Goal: Navigation & Orientation: Understand site structure

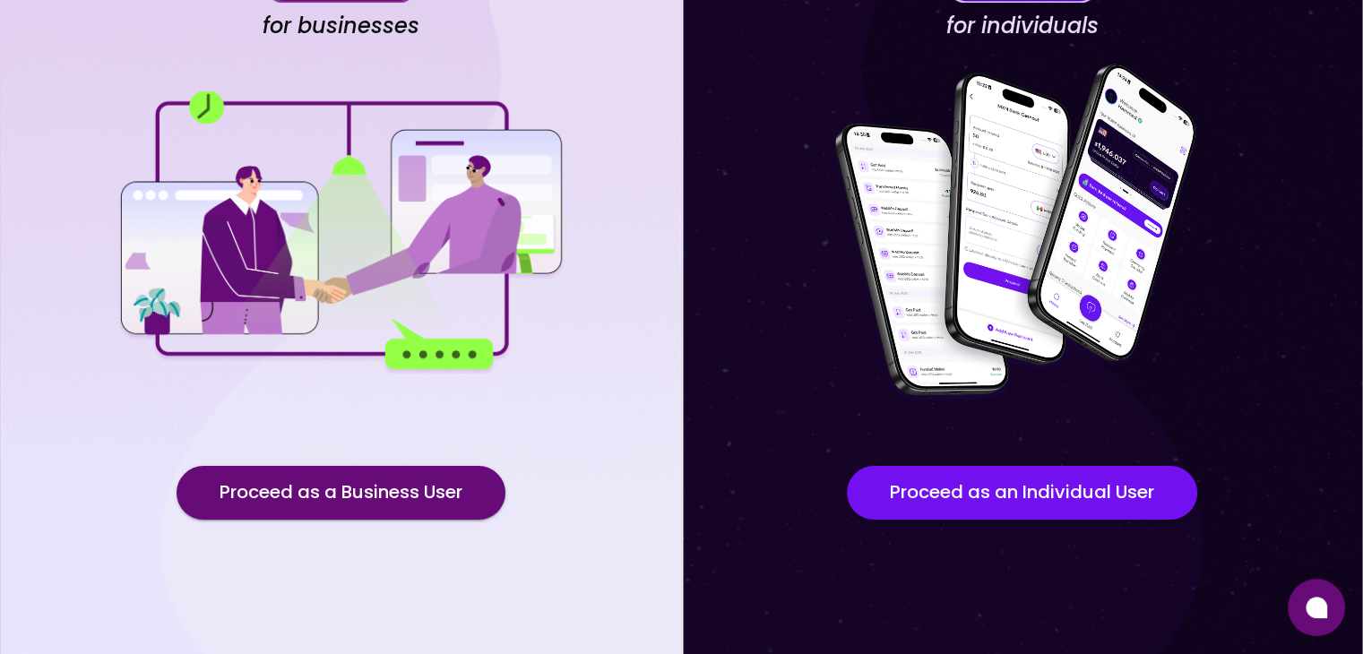
scroll to position [156, 0]
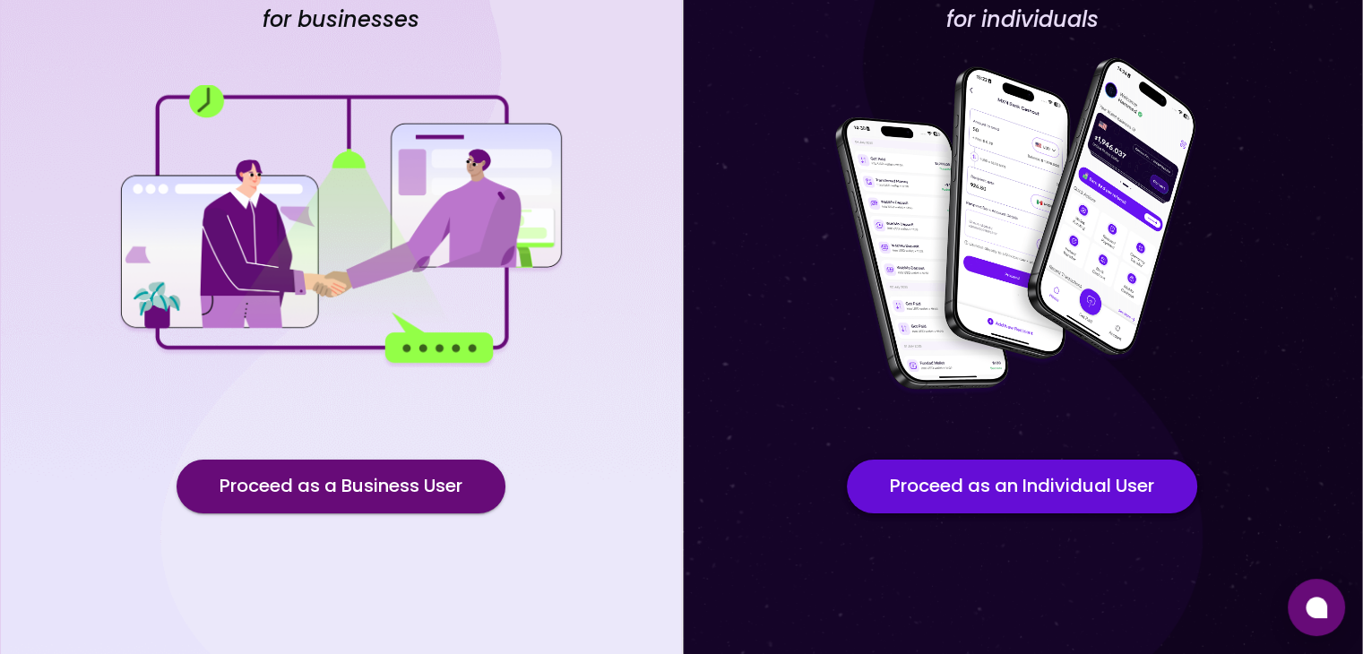
click at [982, 471] on button "Proceed as an Individual User" at bounding box center [1022, 487] width 350 height 54
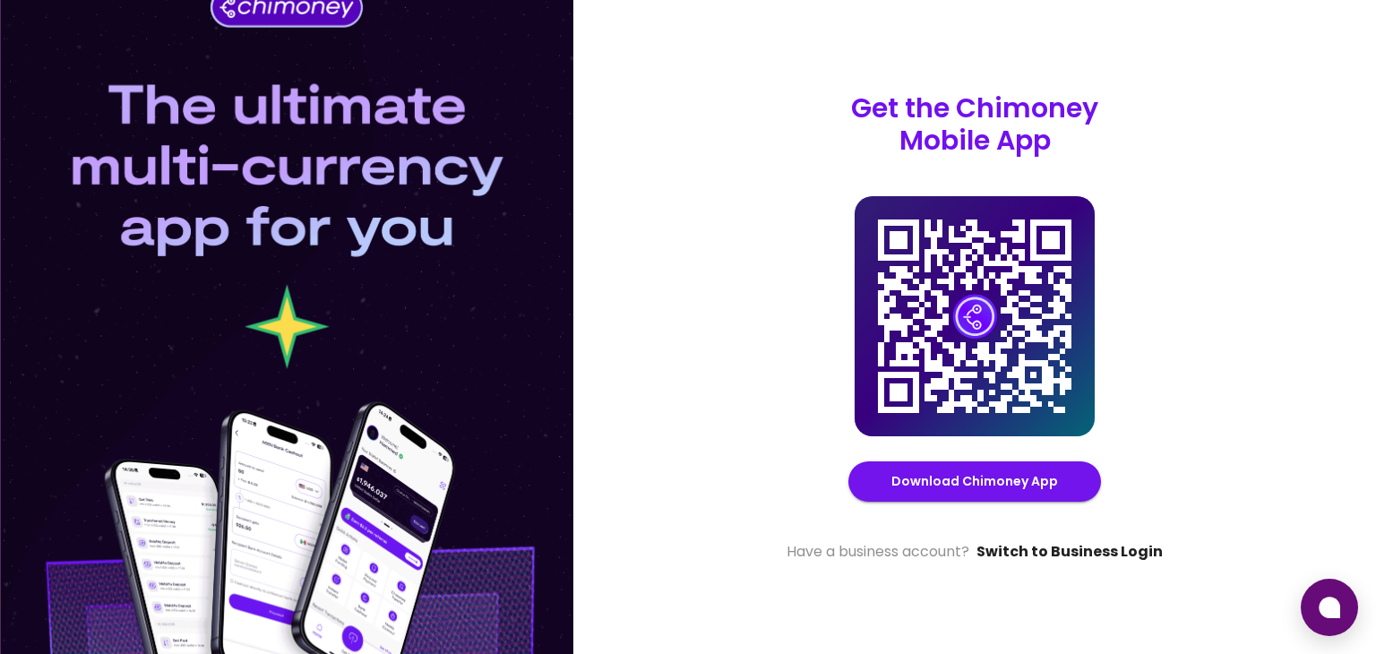
click at [1028, 555] on link "Switch to Business Login" at bounding box center [1069, 552] width 186 height 22
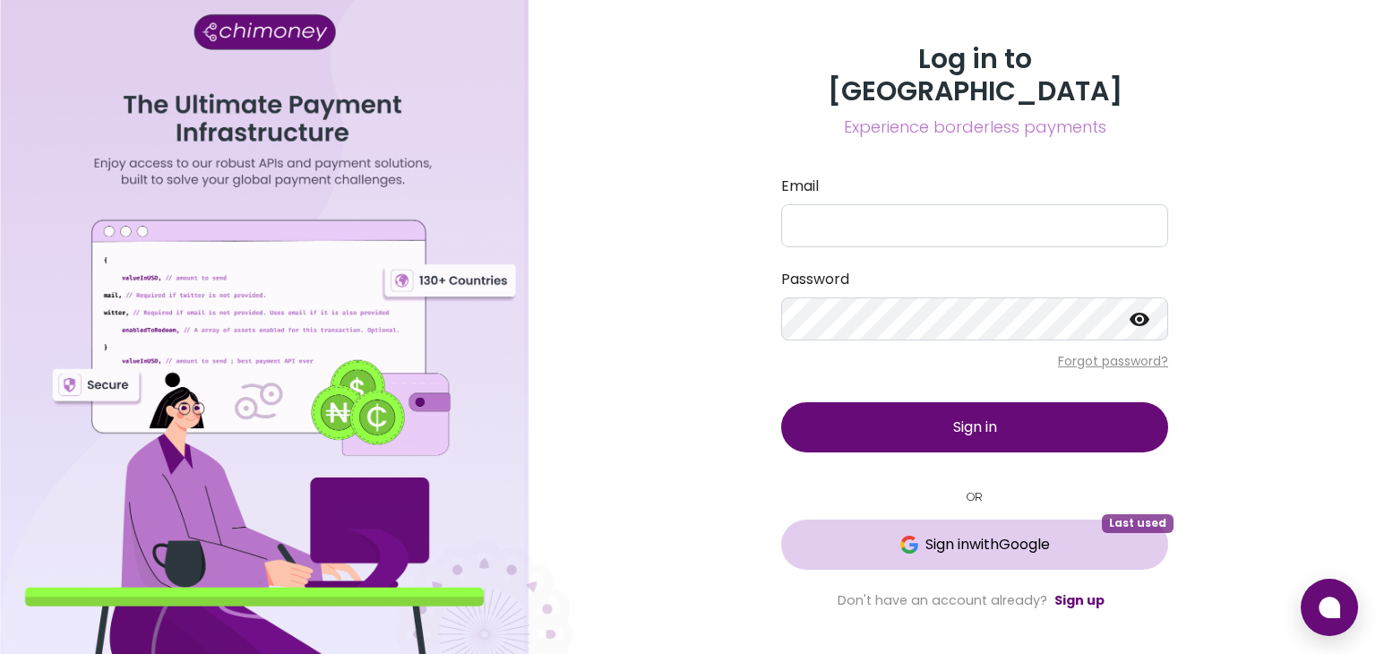
click at [1011, 534] on span "Sign in with Google" at bounding box center [987, 545] width 125 height 22
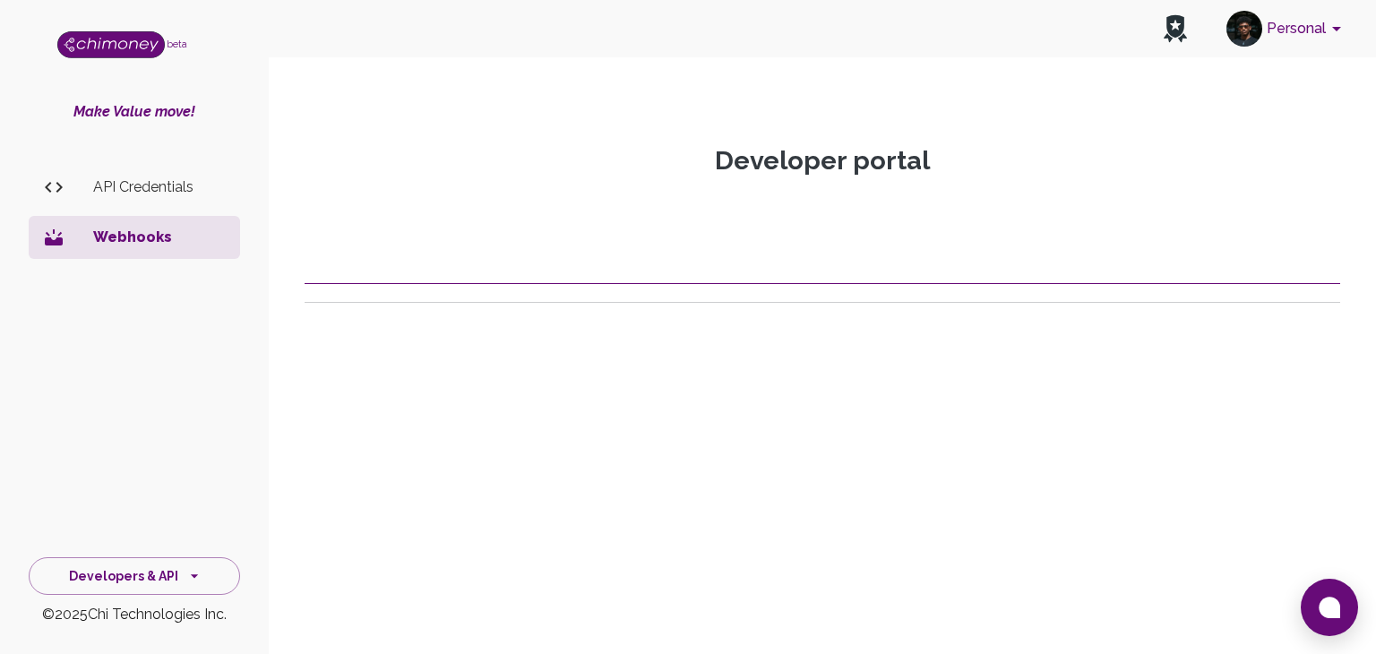
click at [125, 50] on img "side nav" at bounding box center [111, 44] width 108 height 27
click at [140, 571] on button "Developers & API" at bounding box center [134, 576] width 211 height 39
click at [122, 416] on li "Dashboard" at bounding box center [135, 405] width 210 height 43
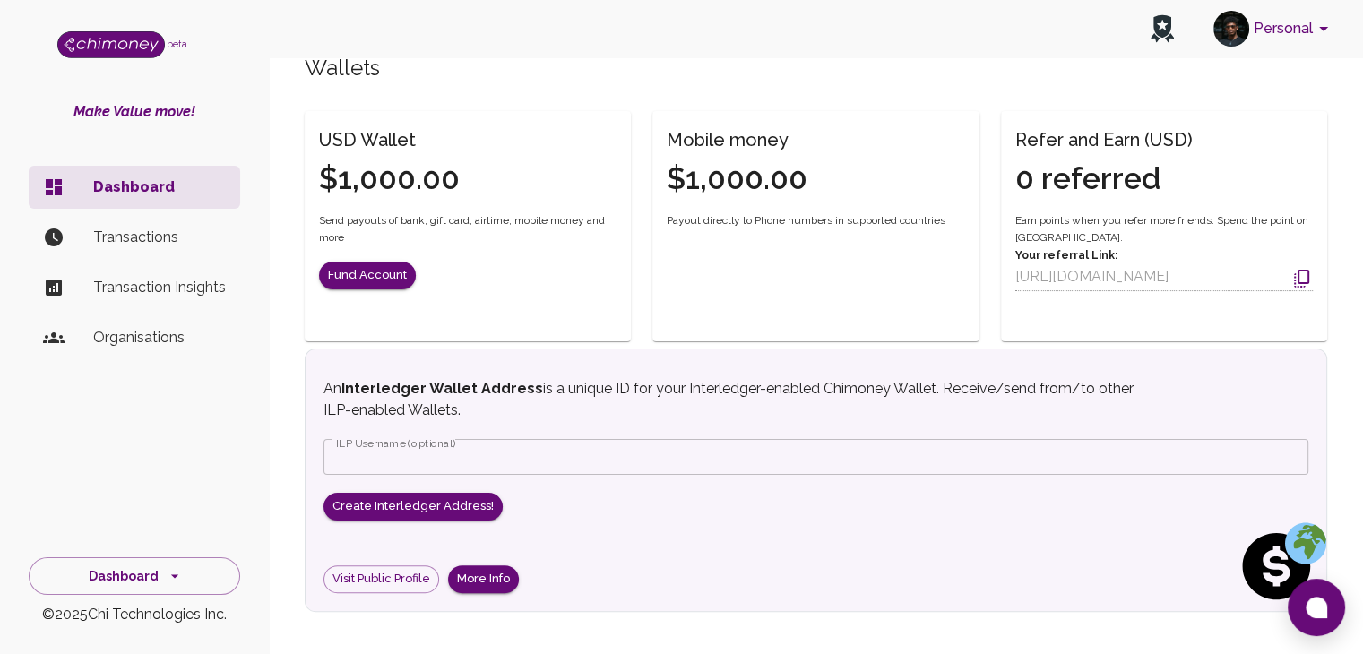
scroll to position [462, 0]
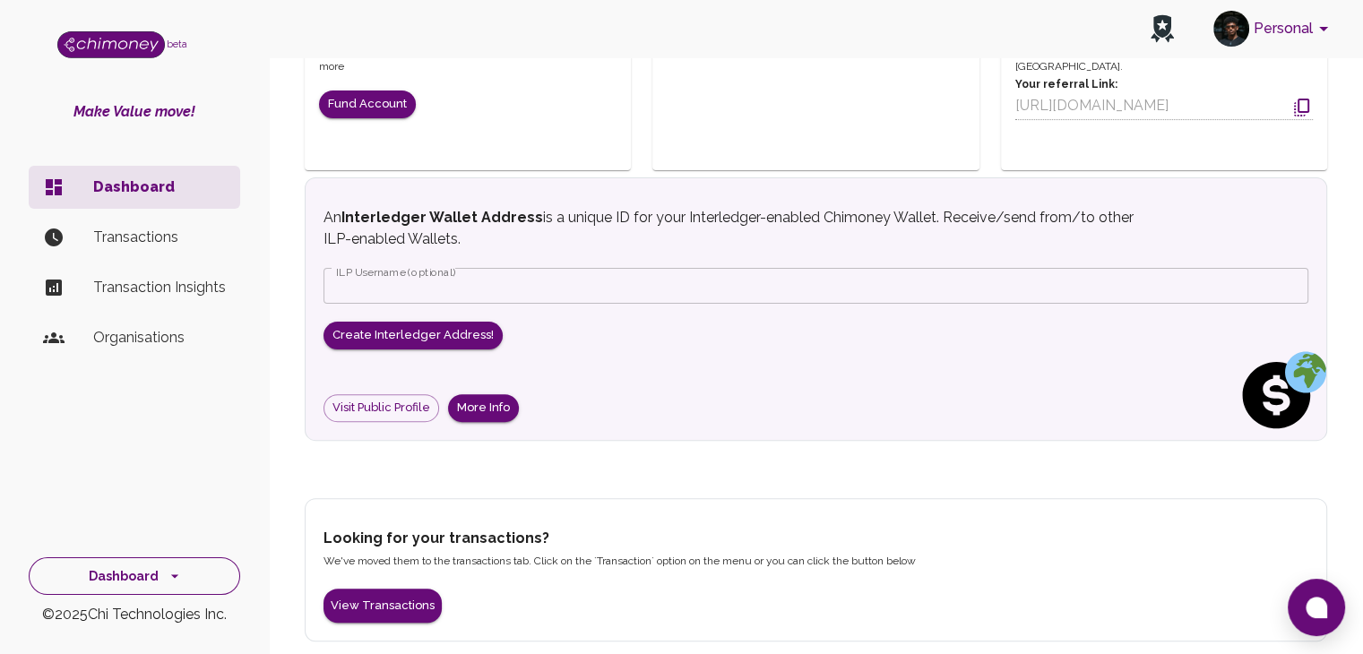
click at [178, 562] on button "Dashboard" at bounding box center [134, 576] width 211 height 39
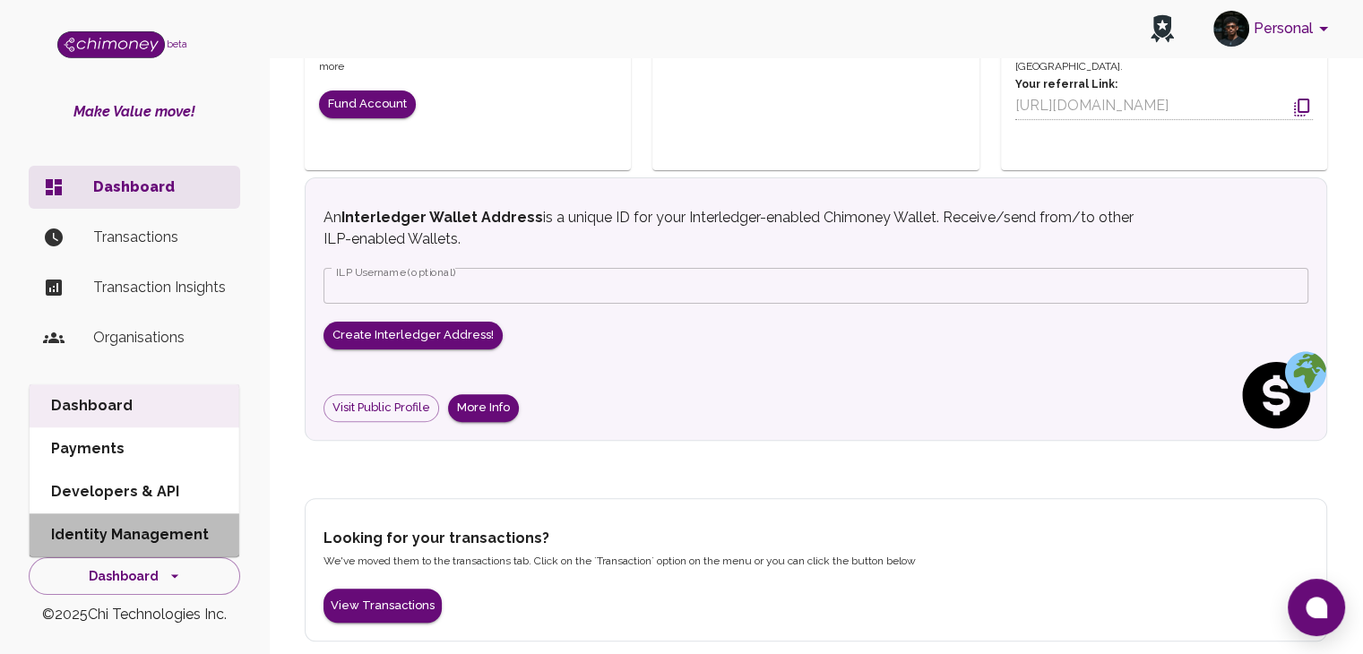
click at [151, 527] on li "Identity Management" at bounding box center [135, 534] width 210 height 43
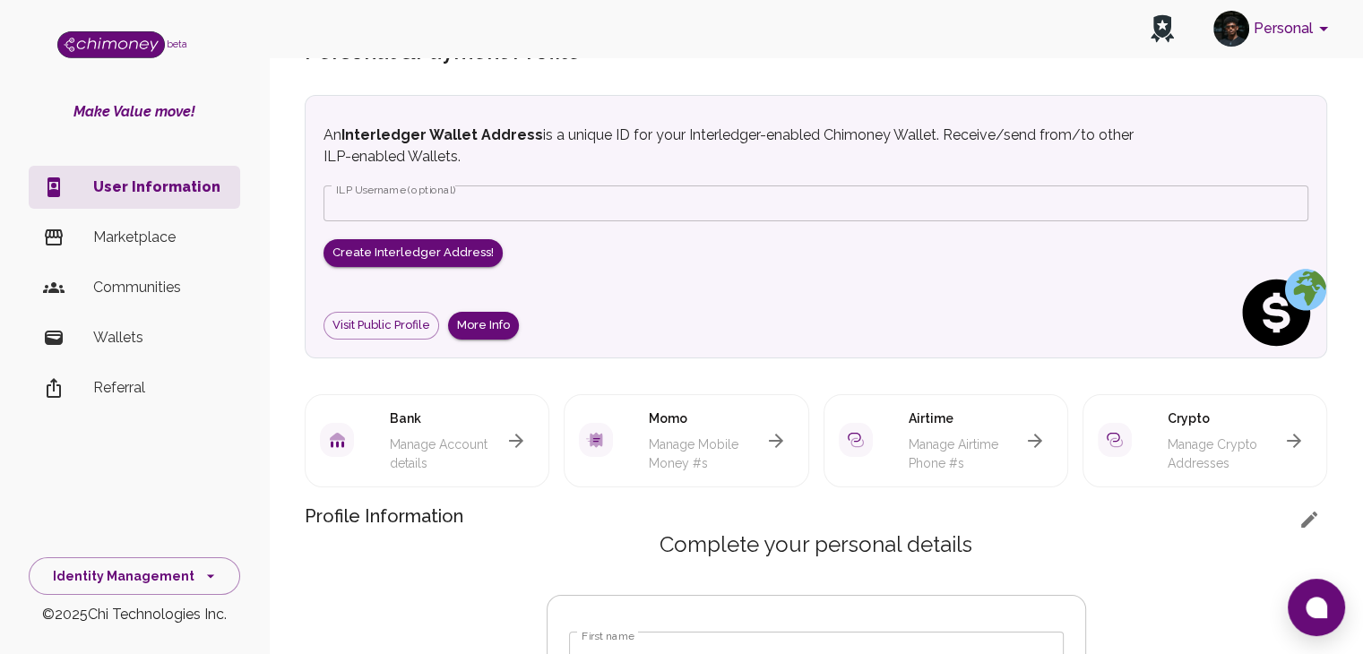
scroll to position [22, 0]
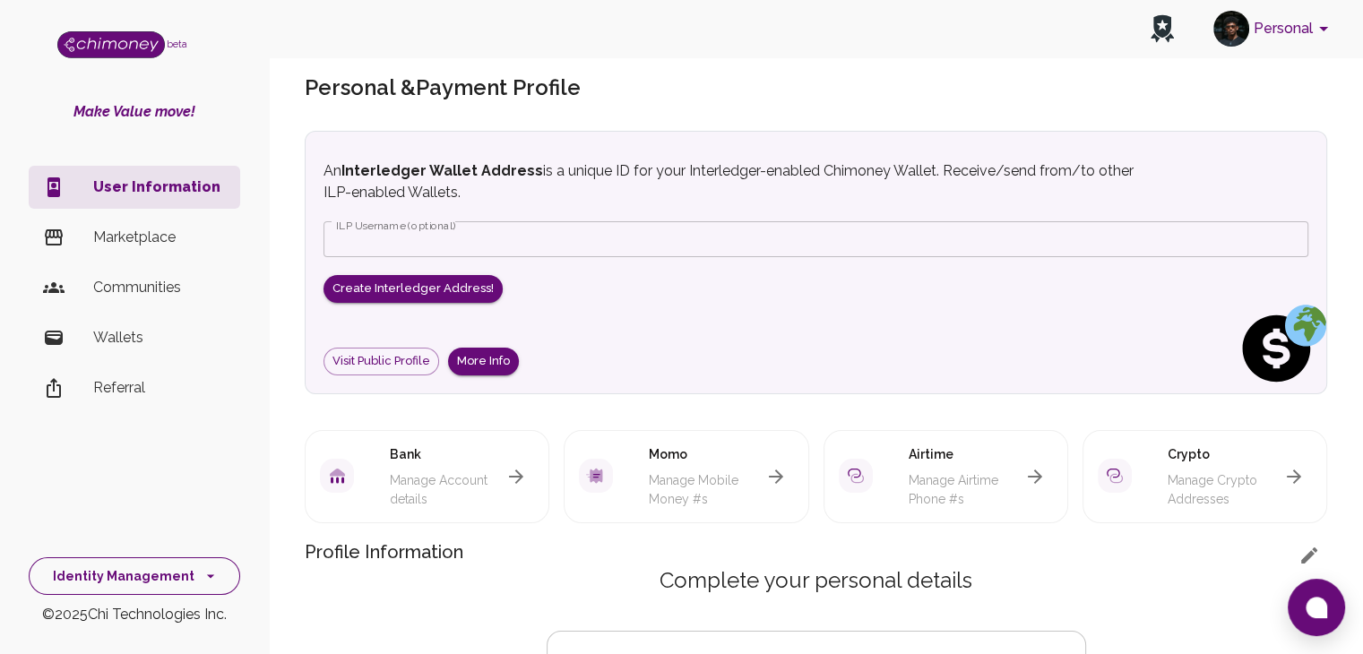
click at [193, 564] on button "Identity Management" at bounding box center [134, 576] width 211 height 39
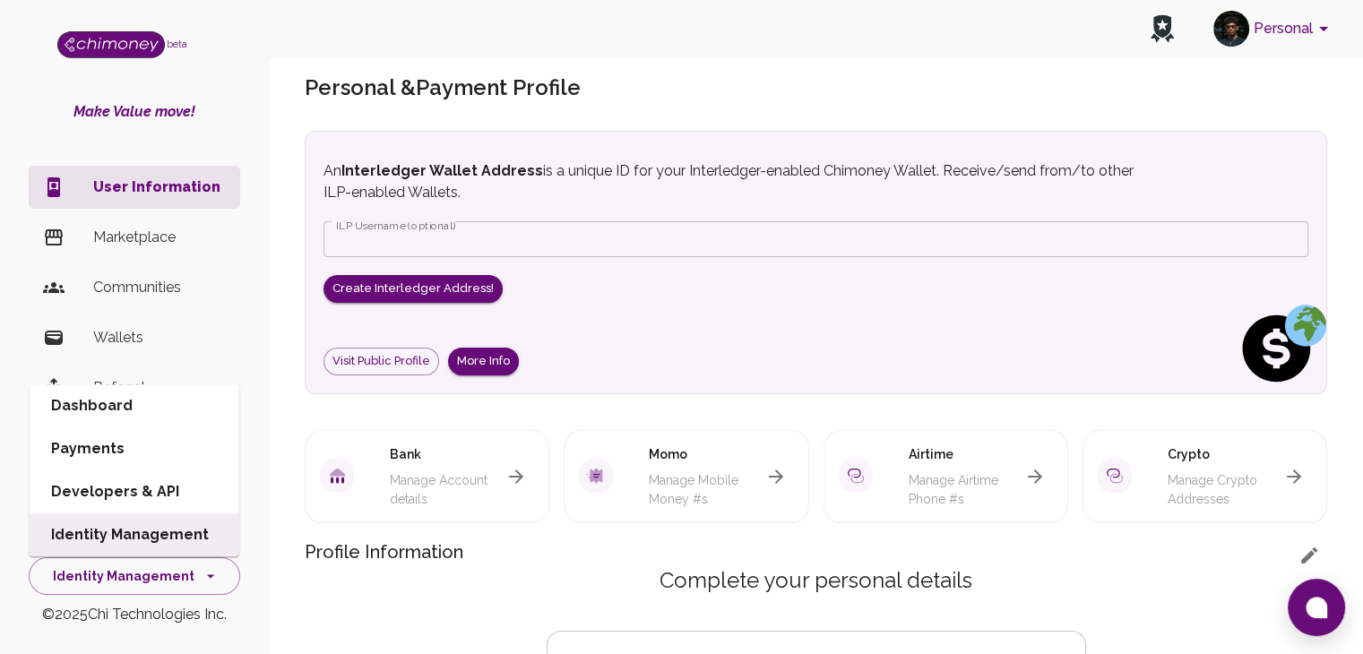
click at [186, 419] on li "Dashboard" at bounding box center [135, 405] width 210 height 43
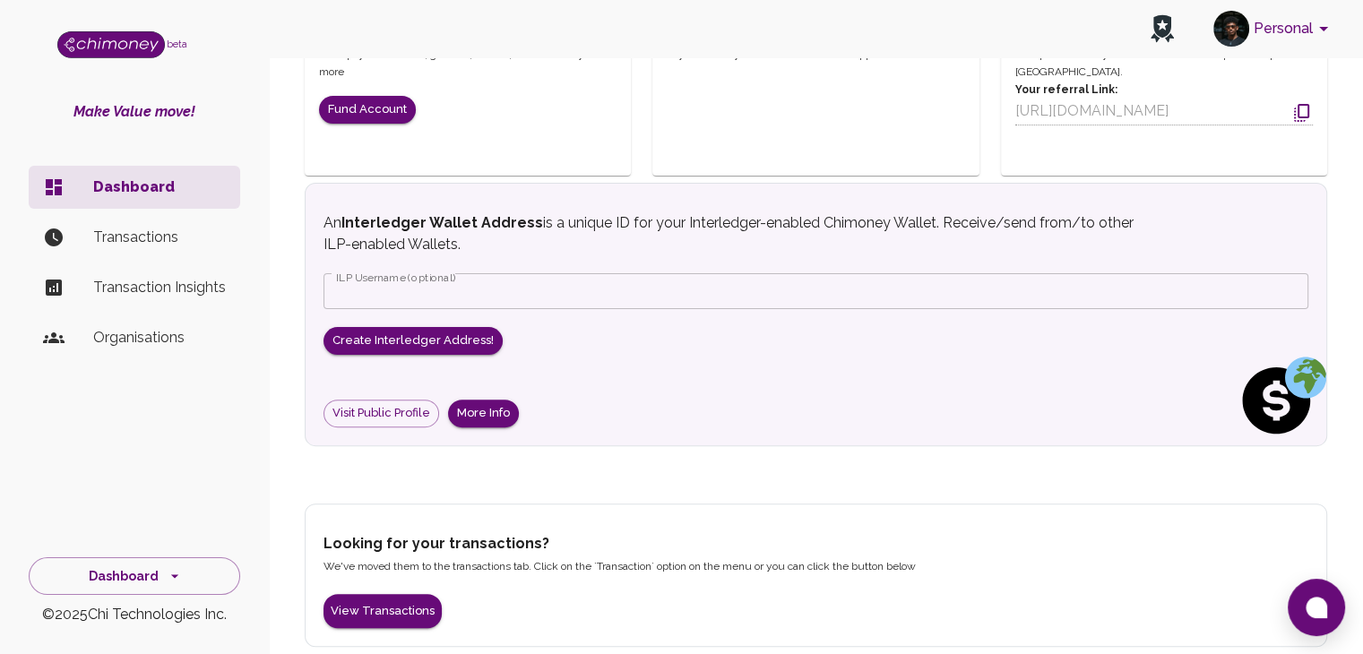
scroll to position [470, 0]
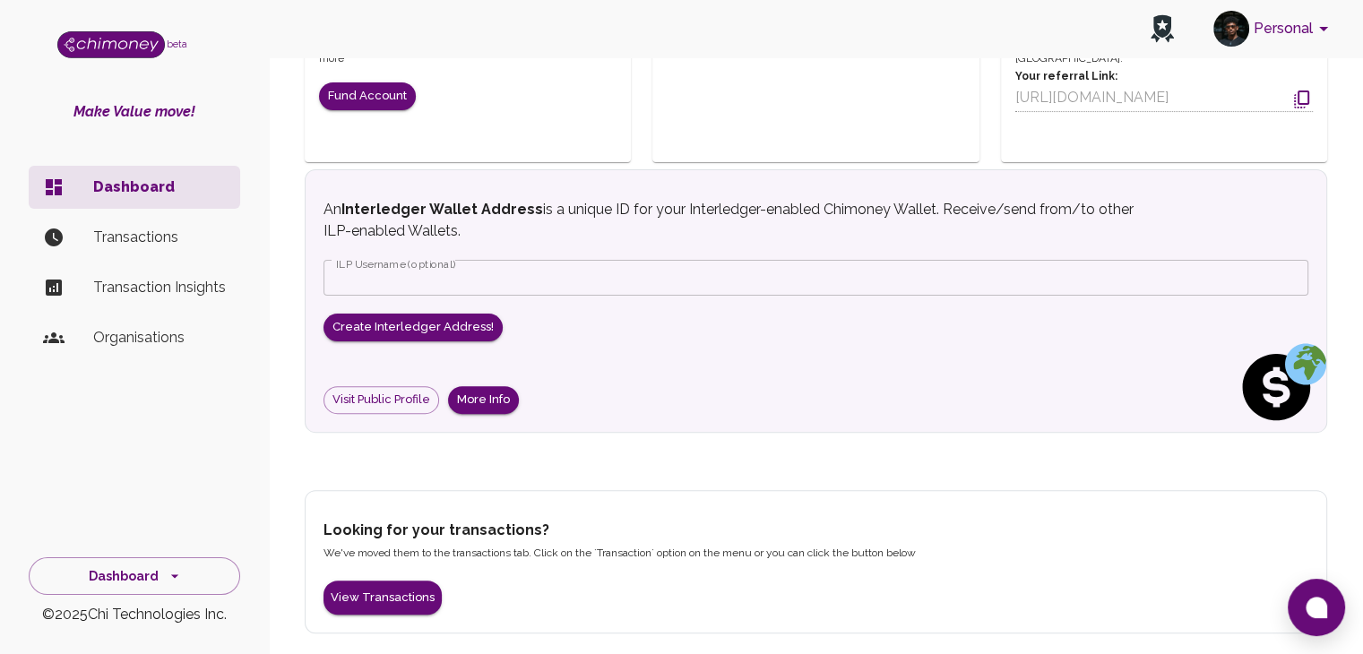
click at [452, 272] on input "ILP Username (optional)" at bounding box center [815, 278] width 985 height 36
click at [154, 294] on p "Transaction Insights" at bounding box center [159, 288] width 133 height 22
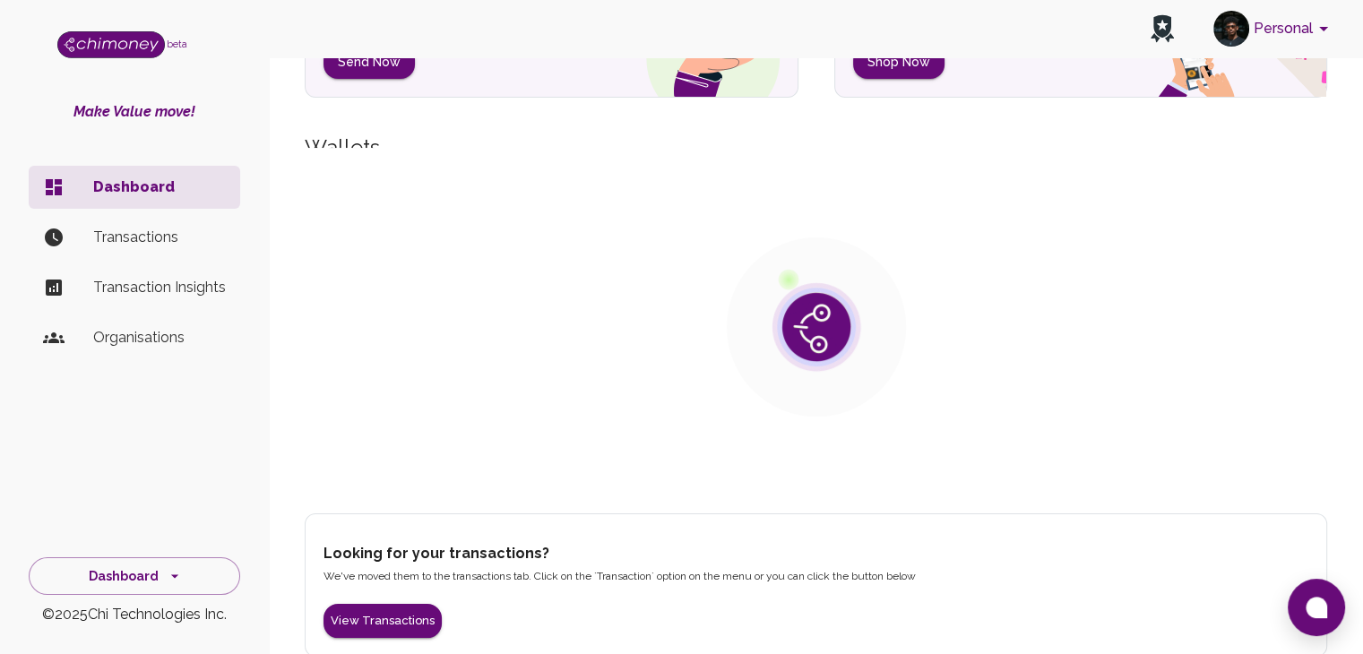
scroll to position [208, 0]
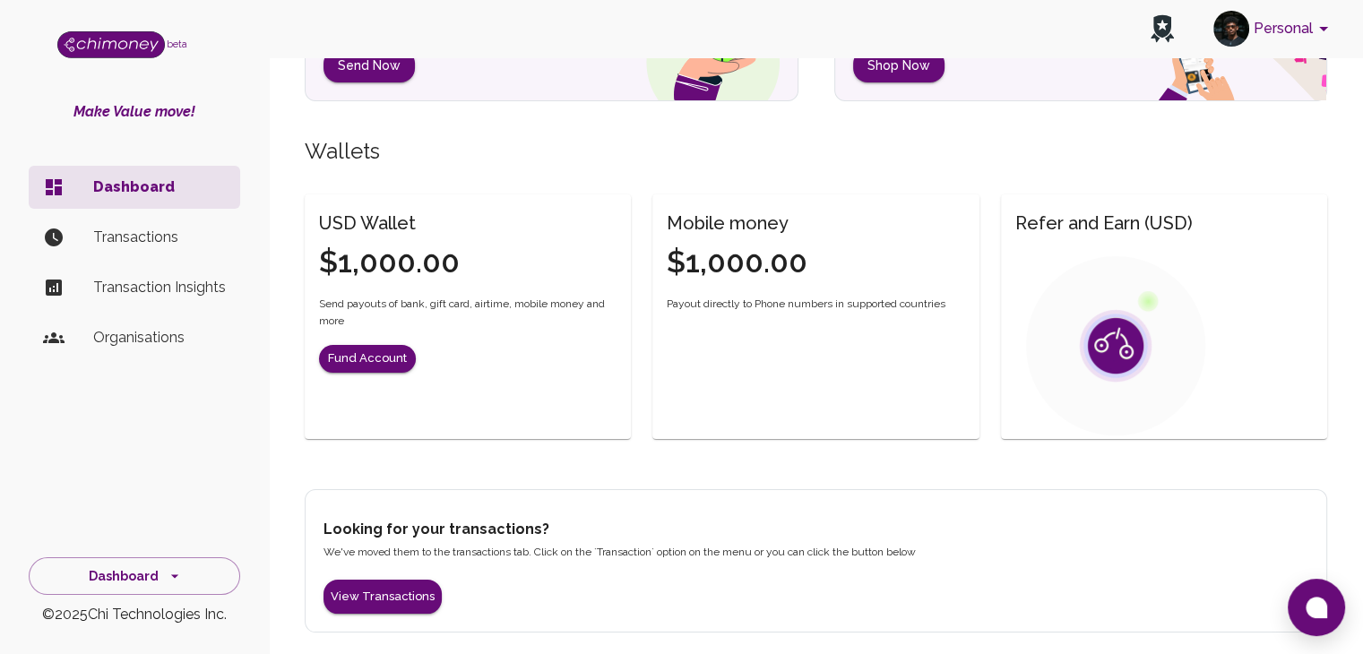
click at [156, 326] on li "Organisations" at bounding box center [134, 337] width 211 height 43
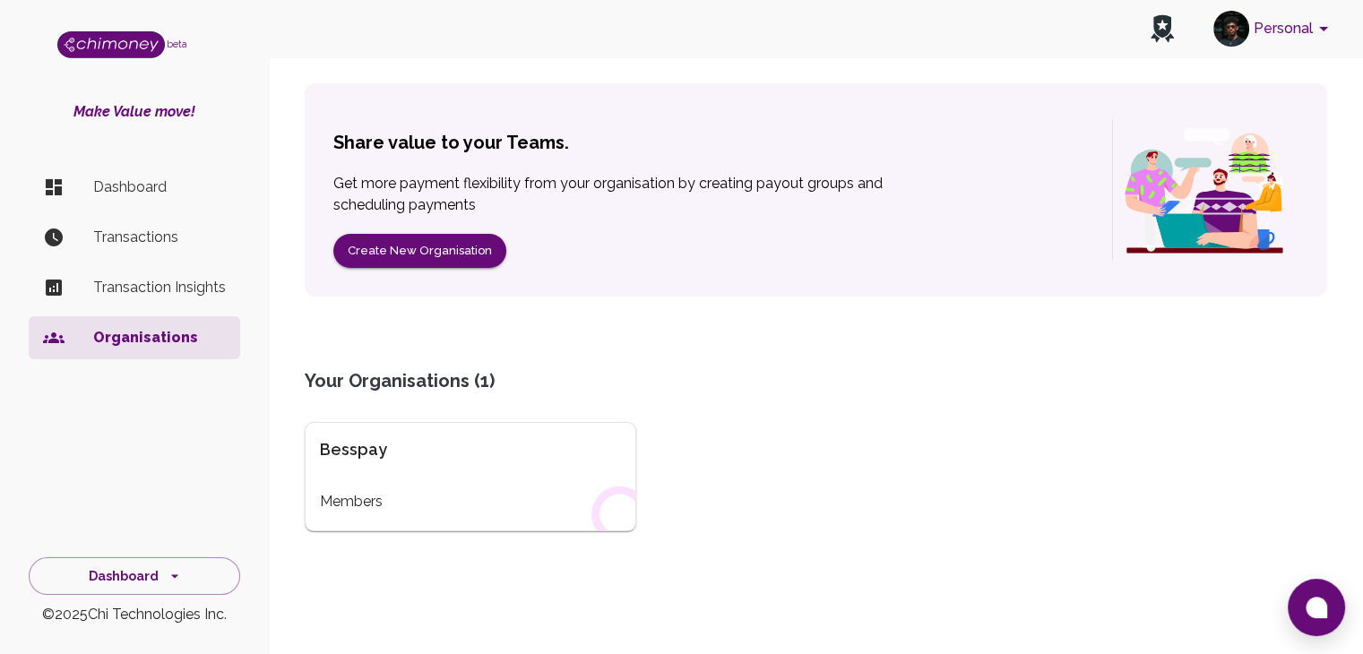
scroll to position [168, 0]
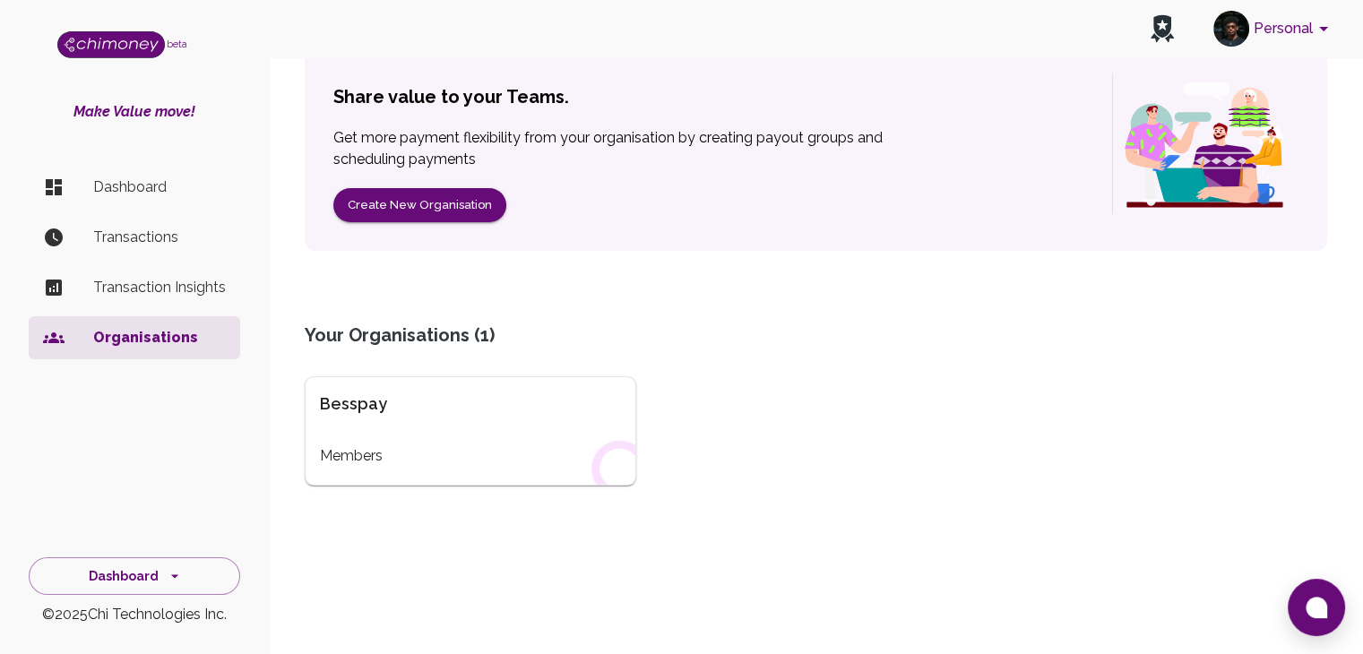
click at [411, 380] on div "Besspay Members" at bounding box center [470, 430] width 331 height 109
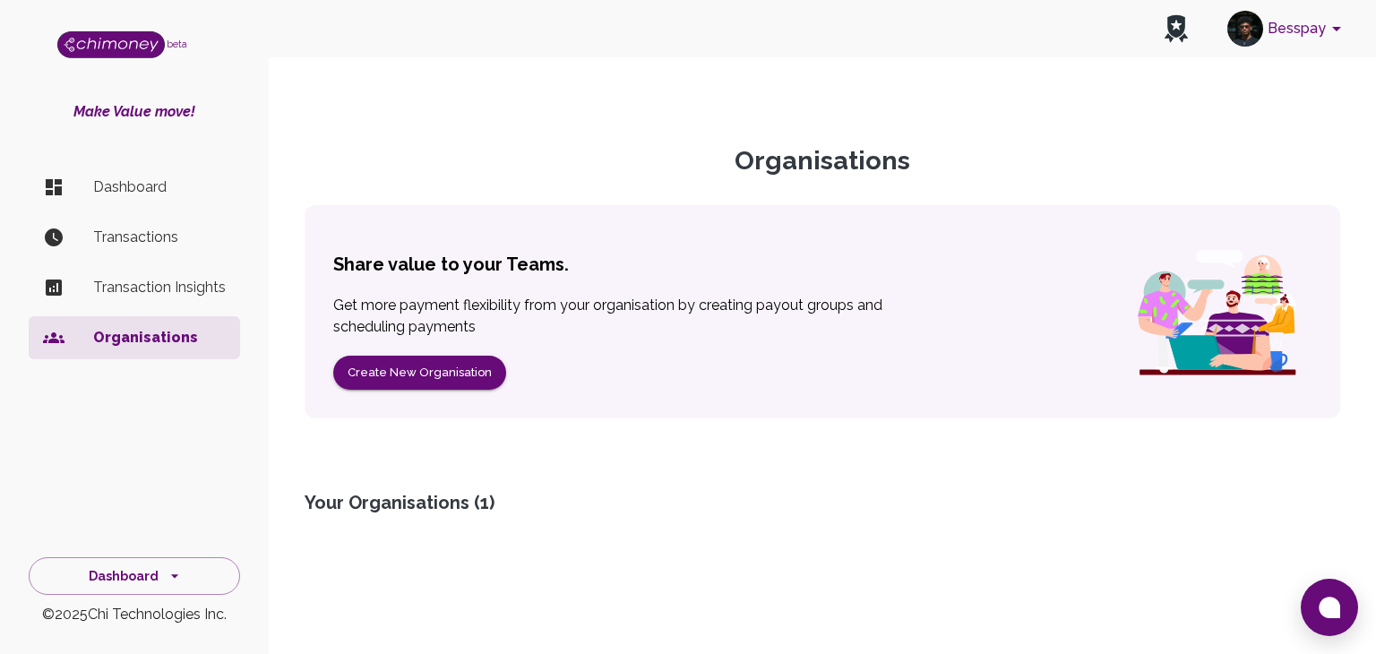
click at [153, 194] on p "Dashboard" at bounding box center [159, 187] width 133 height 22
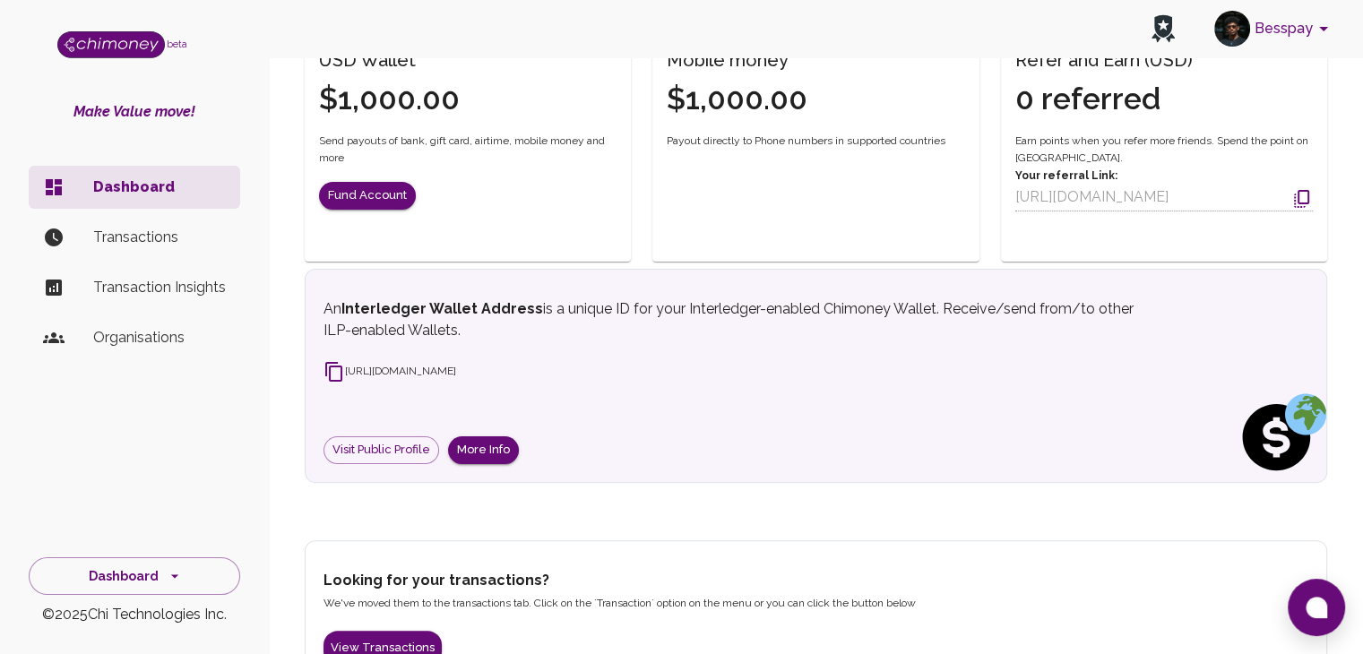
scroll to position [435, 0]
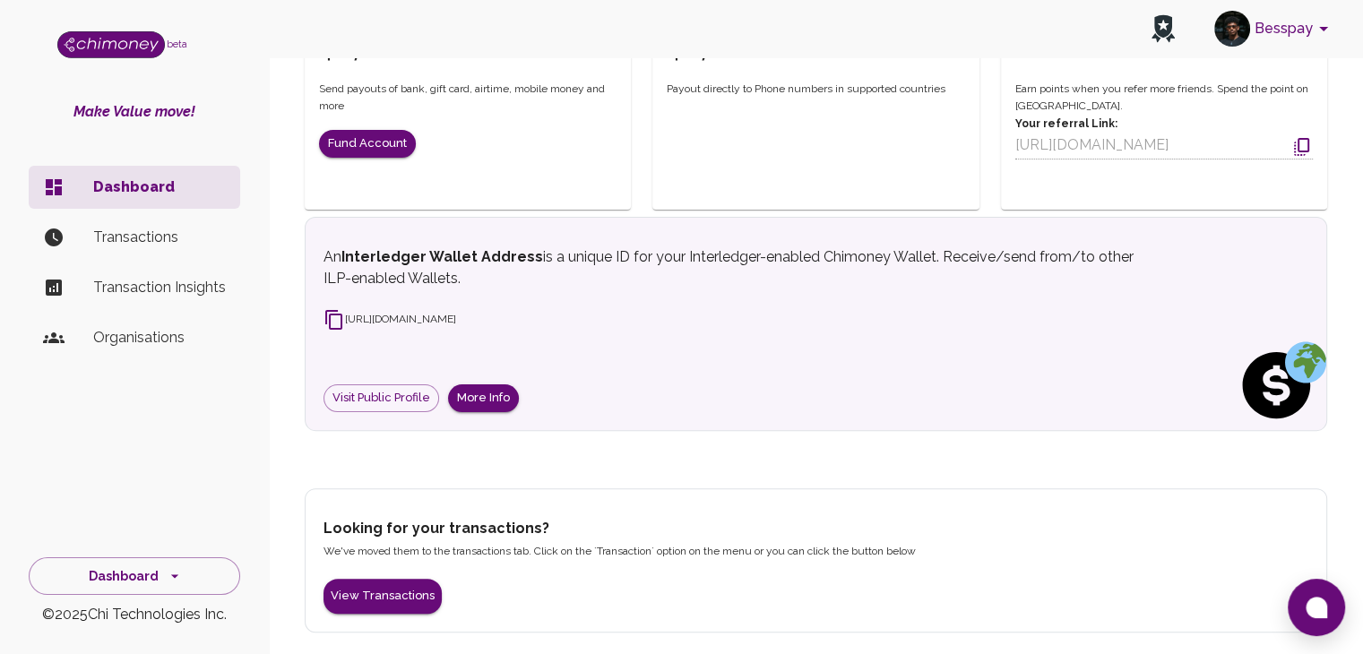
click at [441, 313] on span "[URL][DOMAIN_NAME]" at bounding box center [389, 319] width 133 height 13
click at [456, 313] on span "[URL][DOMAIN_NAME]" at bounding box center [389, 319] width 133 height 13
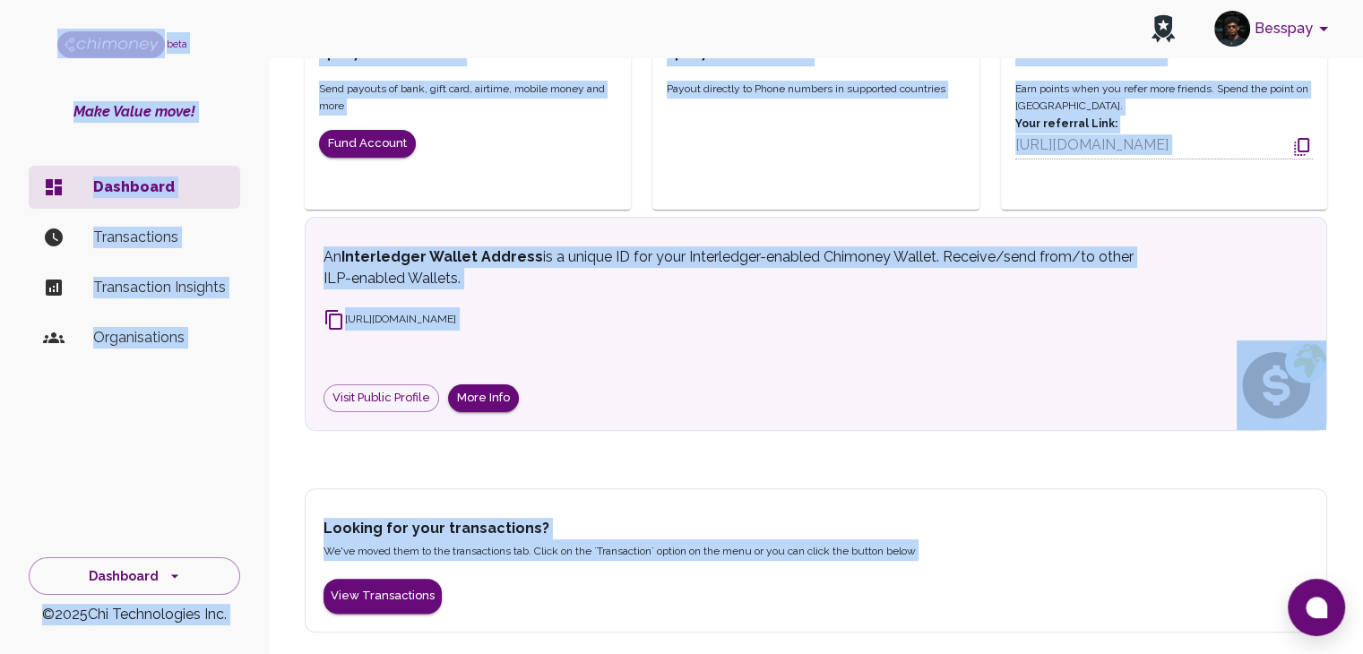
click at [456, 313] on span "[URL][DOMAIN_NAME]" at bounding box center [389, 319] width 133 height 13
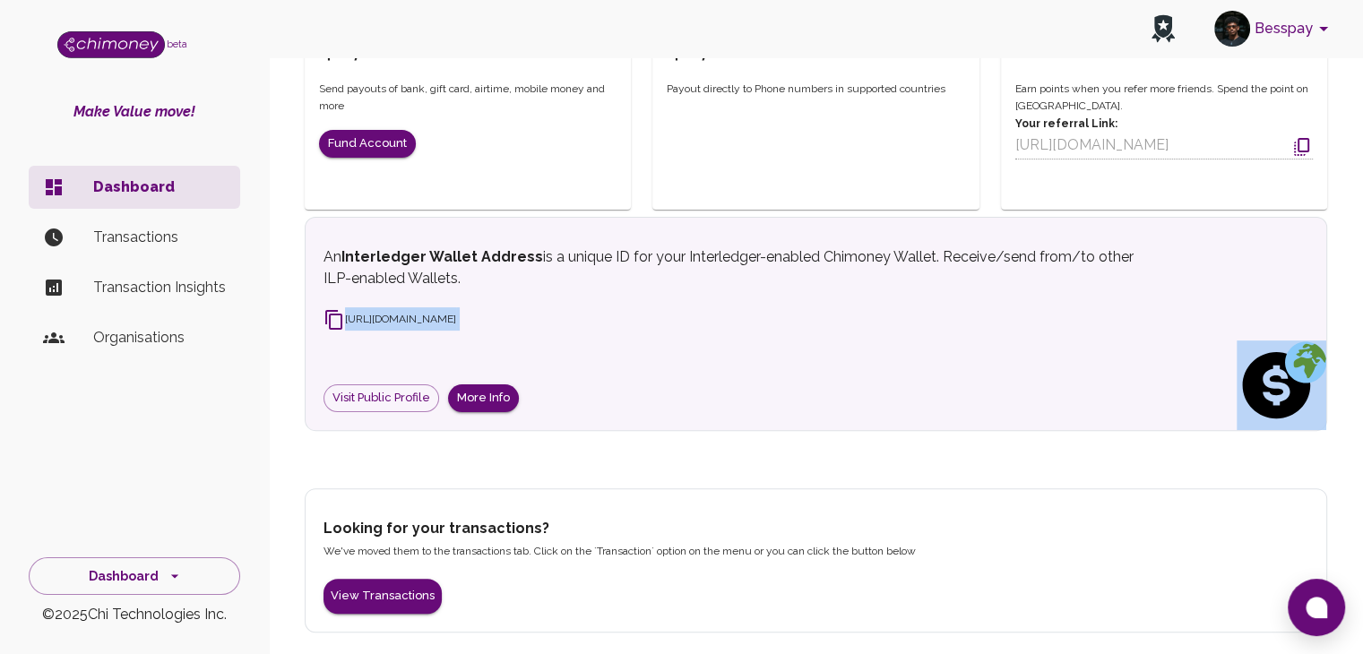
click at [456, 313] on span "[URL][DOMAIN_NAME]" at bounding box center [389, 319] width 133 height 13
click at [326, 310] on icon at bounding box center [333, 320] width 17 height 20
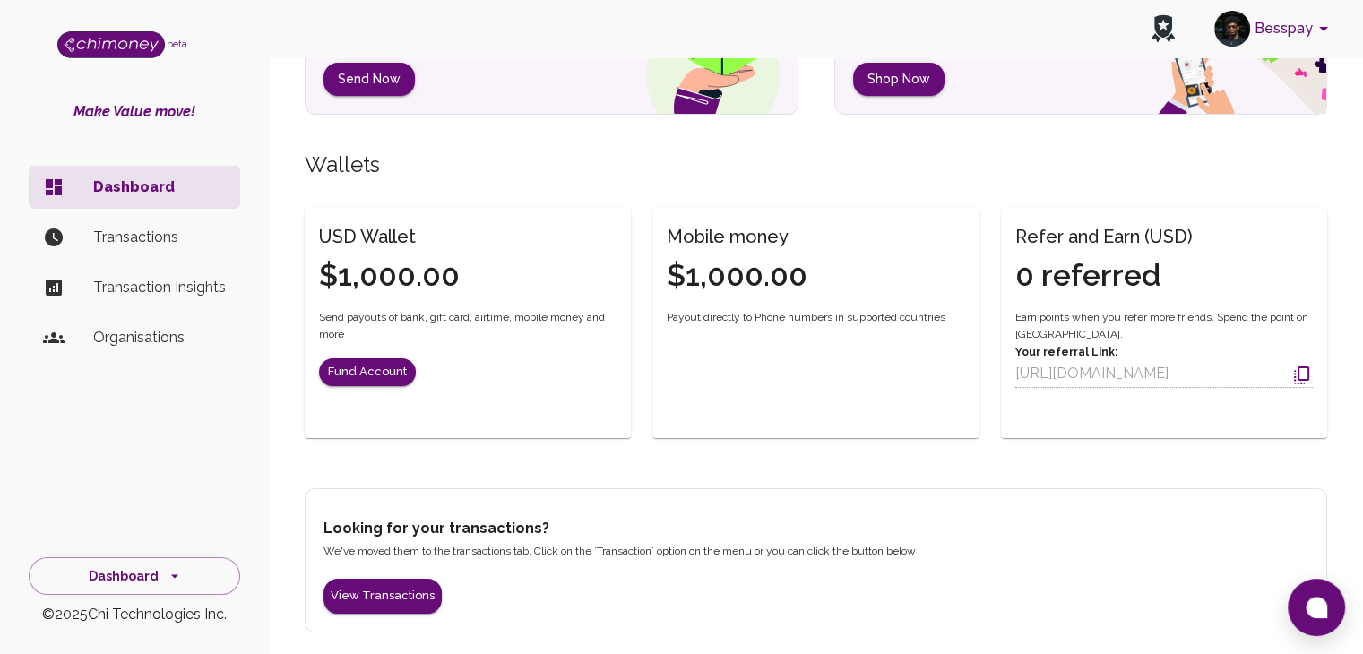
scroll to position [236, 0]
